Goal: Find specific page/section: Find specific page/section

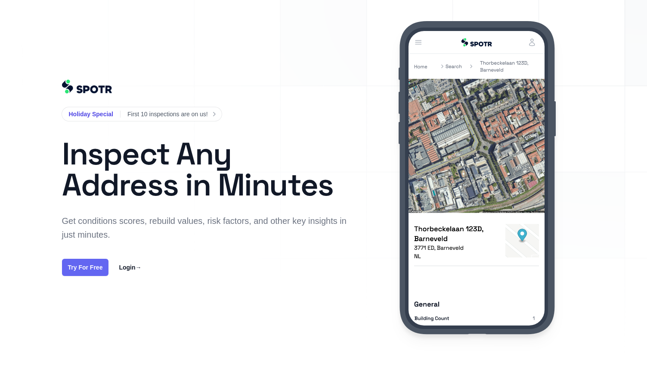
click at [87, 262] on link "Try For Free" at bounding box center [85, 267] width 47 height 17
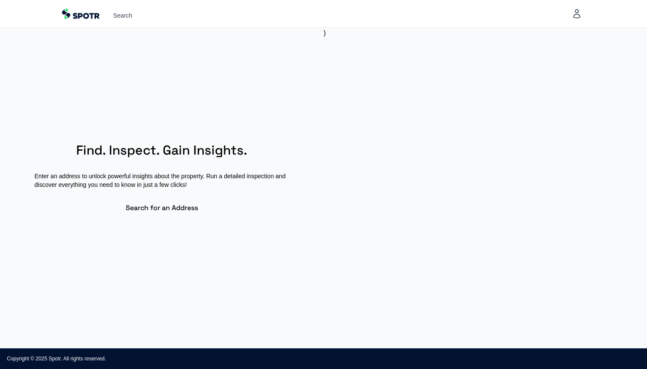
select select "**"
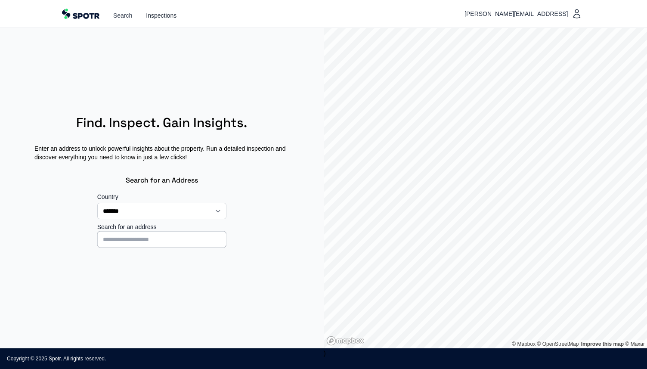
click at [166, 12] on link "Inspections" at bounding box center [161, 15] width 31 height 9
